Goal: Information Seeking & Learning: Learn about a topic

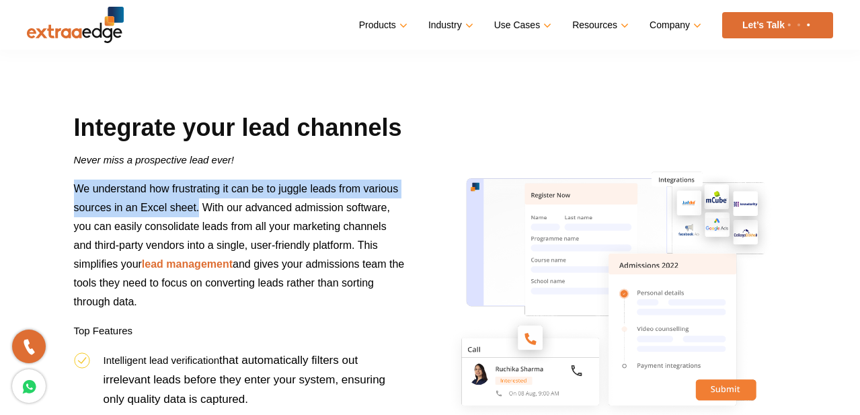
drag, startPoint x: 72, startPoint y: 191, endPoint x: 199, endPoint y: 209, distance: 128.4
click at [199, 209] on div "Integrate your lead channels Never miss a prospective lead ever! We understand …" at bounding box center [240, 358] width 352 height 493
copy span "We understand how frustrating it can be to juggle leads from various sources in…"
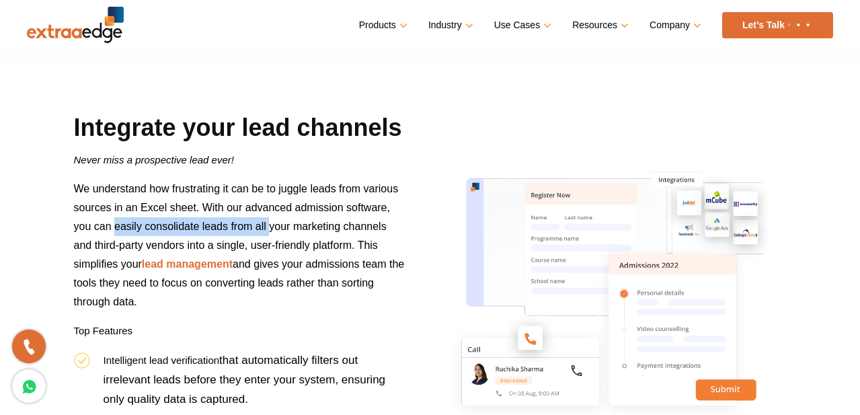
drag, startPoint x: 113, startPoint y: 226, endPoint x: 269, endPoint y: 233, distance: 156.2
click at [269, 233] on p "We understand how frustrating it can be to juggle leads from various sources in…" at bounding box center [239, 251] width 331 height 142
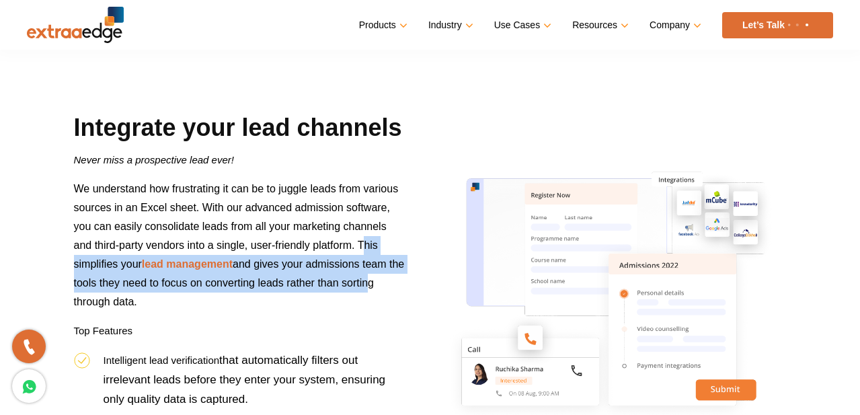
drag, startPoint x: 361, startPoint y: 243, endPoint x: 344, endPoint y: 275, distance: 35.8
click at [379, 290] on p "We understand how frustrating it can be to juggle leads from various sources in…" at bounding box center [239, 251] width 331 height 142
click at [351, 259] on span "We understand how frustrating it can be to juggle leads from various sources in…" at bounding box center [239, 245] width 331 height 124
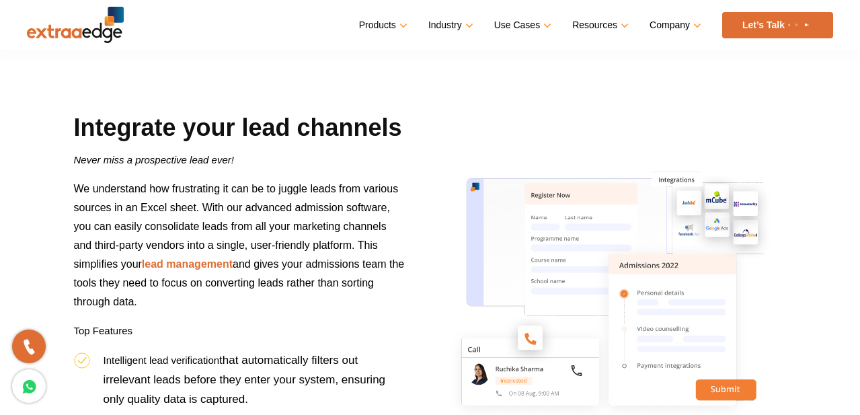
drag, startPoint x: 358, startPoint y: 248, endPoint x: 390, endPoint y: 300, distance: 61.0
click at [390, 300] on p "We understand how frustrating it can be to juggle leads from various sources in…" at bounding box center [239, 251] width 331 height 142
copy span "This simplifies your lead management and gives your admissions team the tools t…"
